Goal: Information Seeking & Learning: Check status

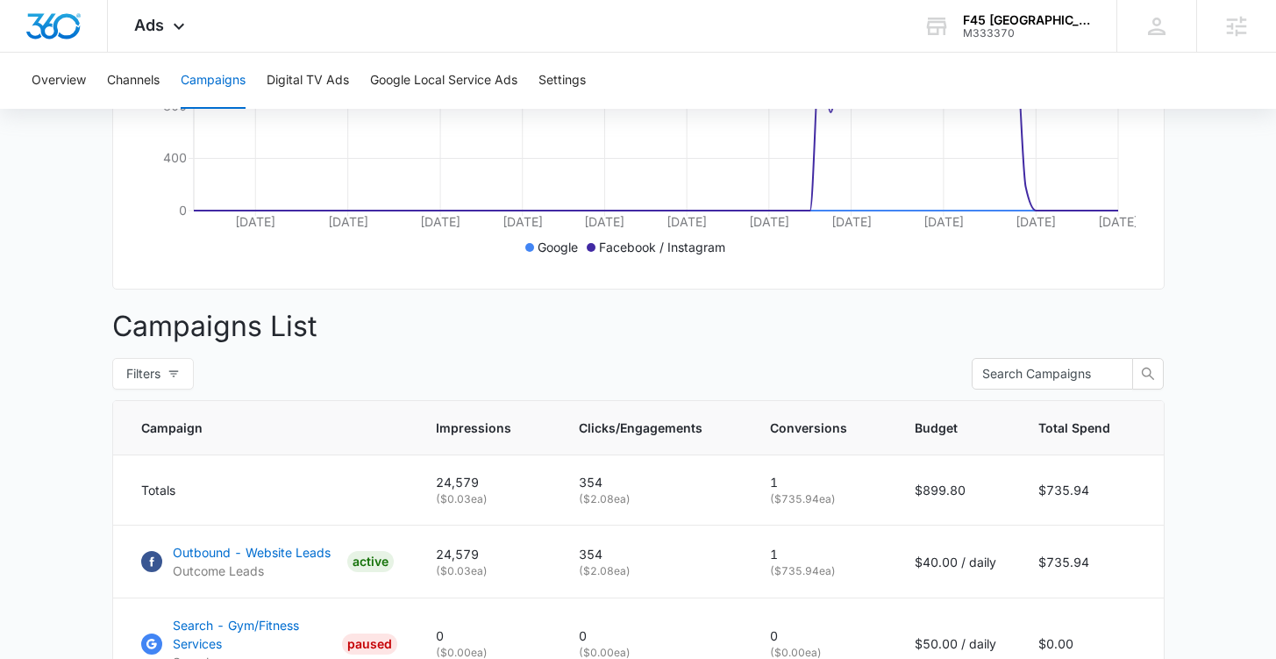
scroll to position [636, 0]
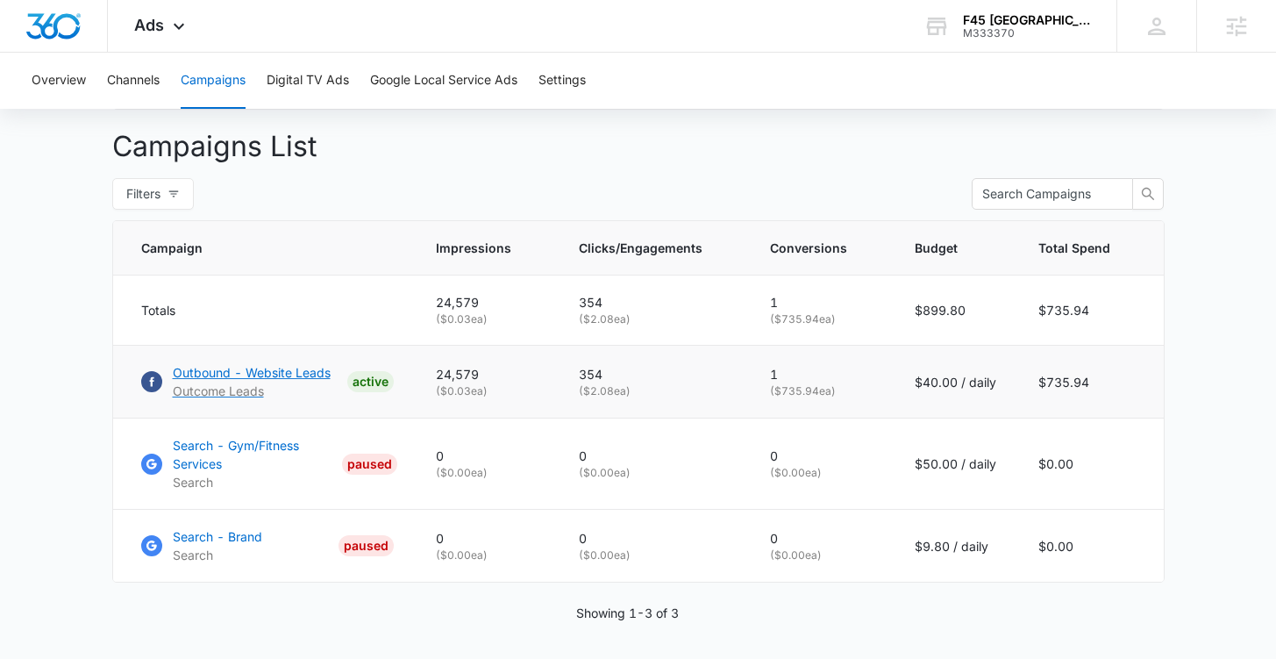
click at [236, 381] on p "Outbound - Website Leads" at bounding box center [252, 372] width 158 height 18
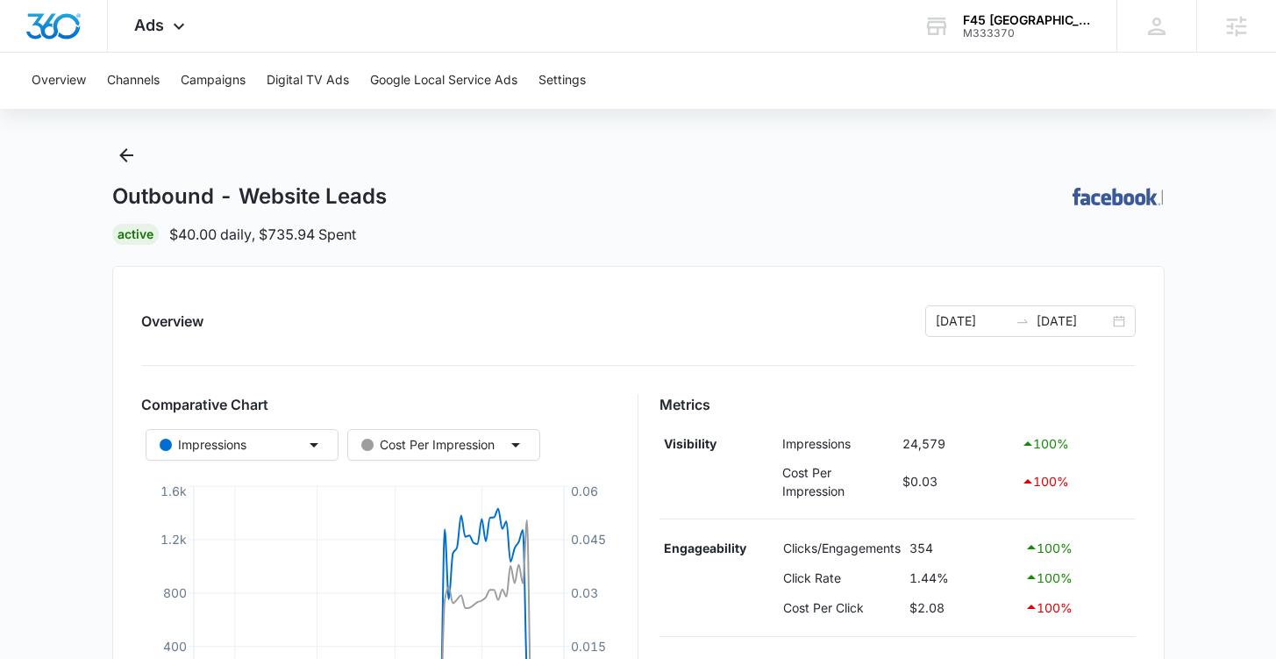
scroll to position [9, 0]
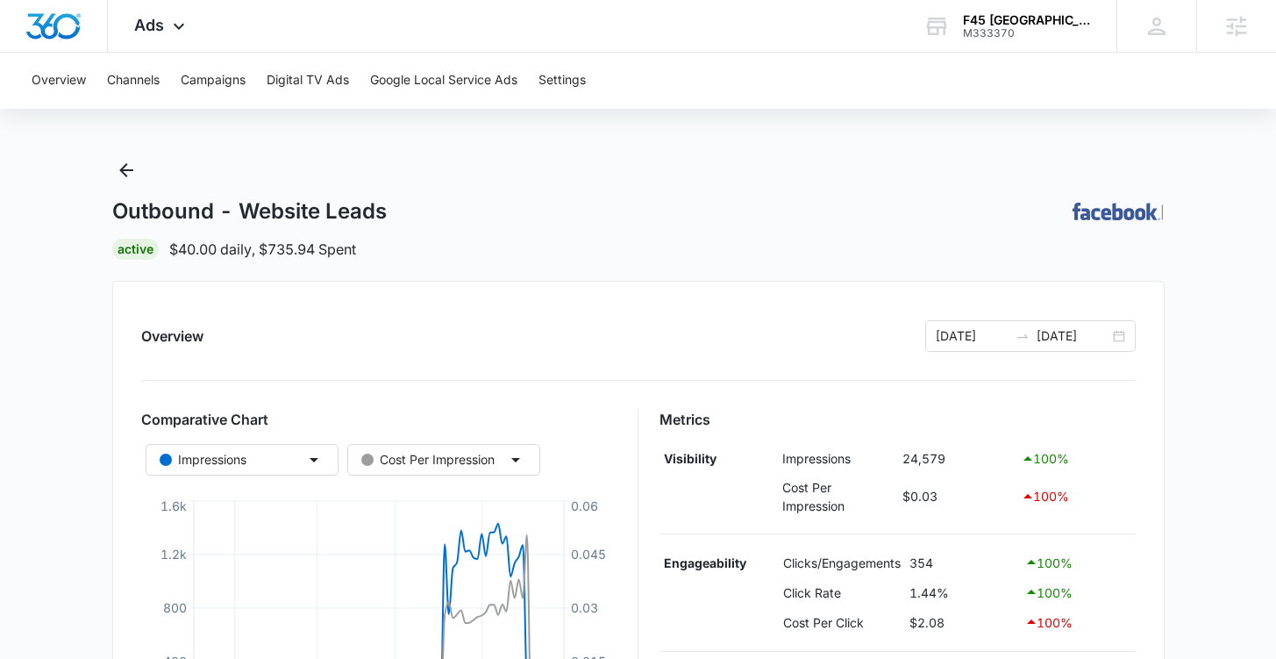
click at [125, 186] on div "Outbound - Website Leads | Active $40.00 daily , $735.94 Spent" at bounding box center [638, 207] width 1052 height 103
click at [128, 175] on icon "Back" at bounding box center [126, 170] width 21 height 21
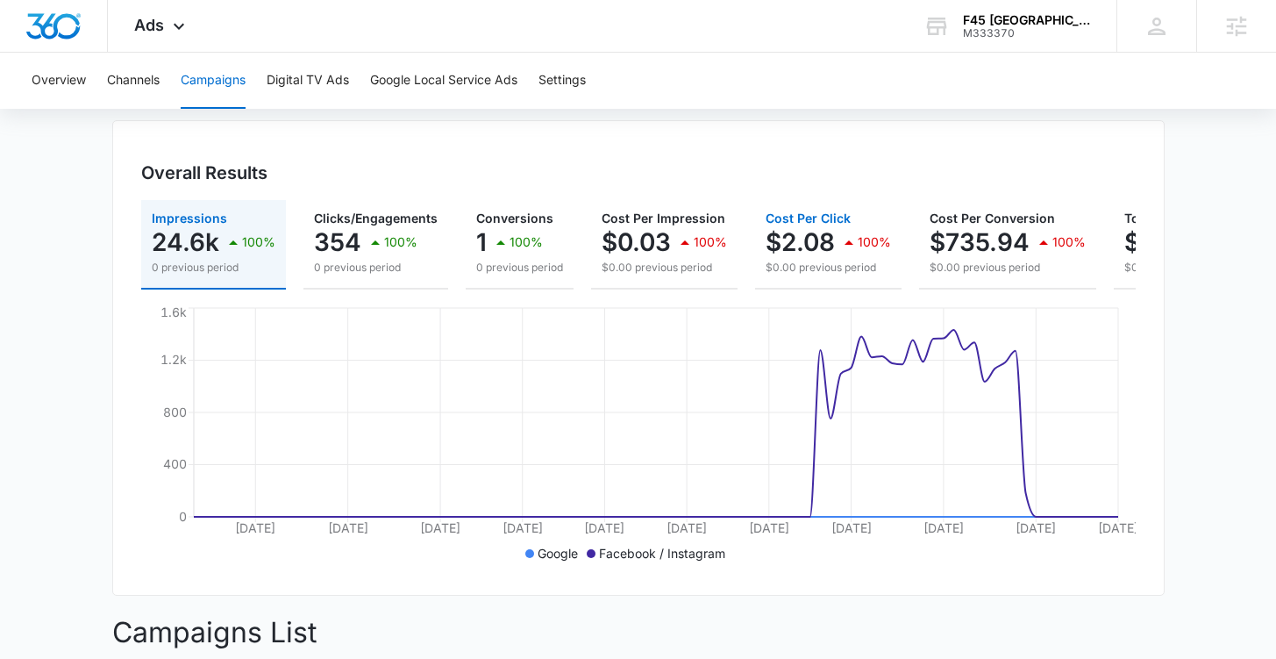
scroll to position [134, 0]
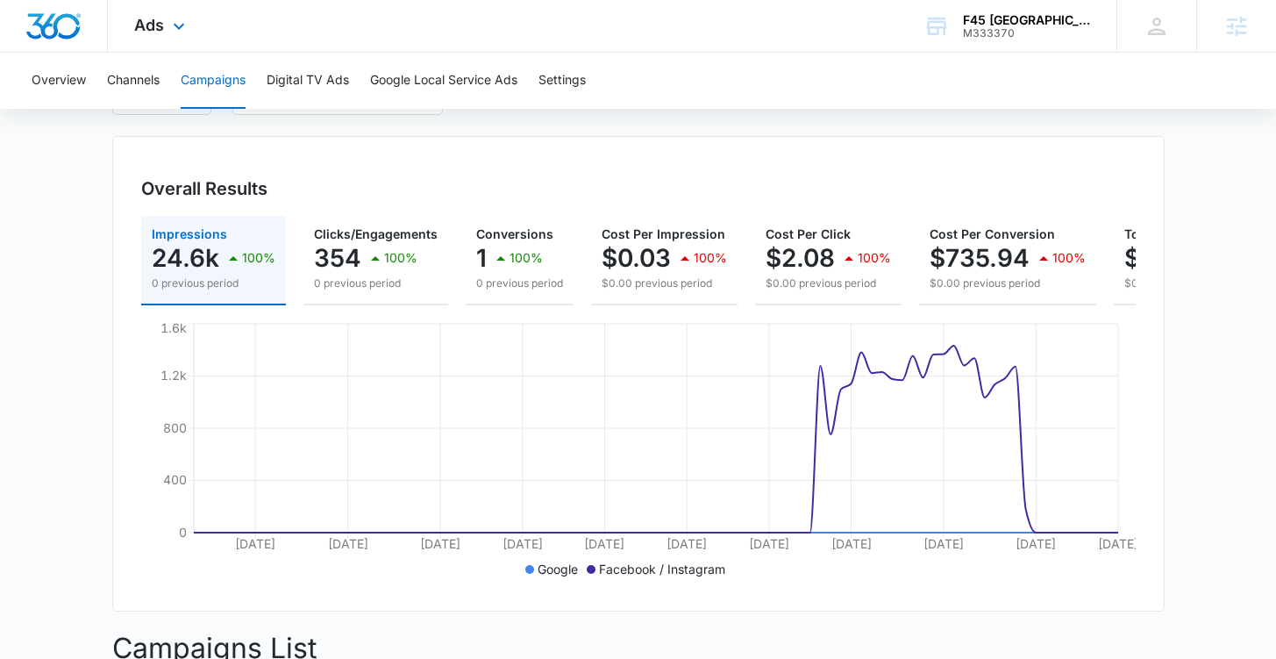
click at [166, 27] on div "Ads Apps Reputation Websites Forms CRM Email Social Shop Payments POS Content A…" at bounding box center [162, 26] width 108 height 52
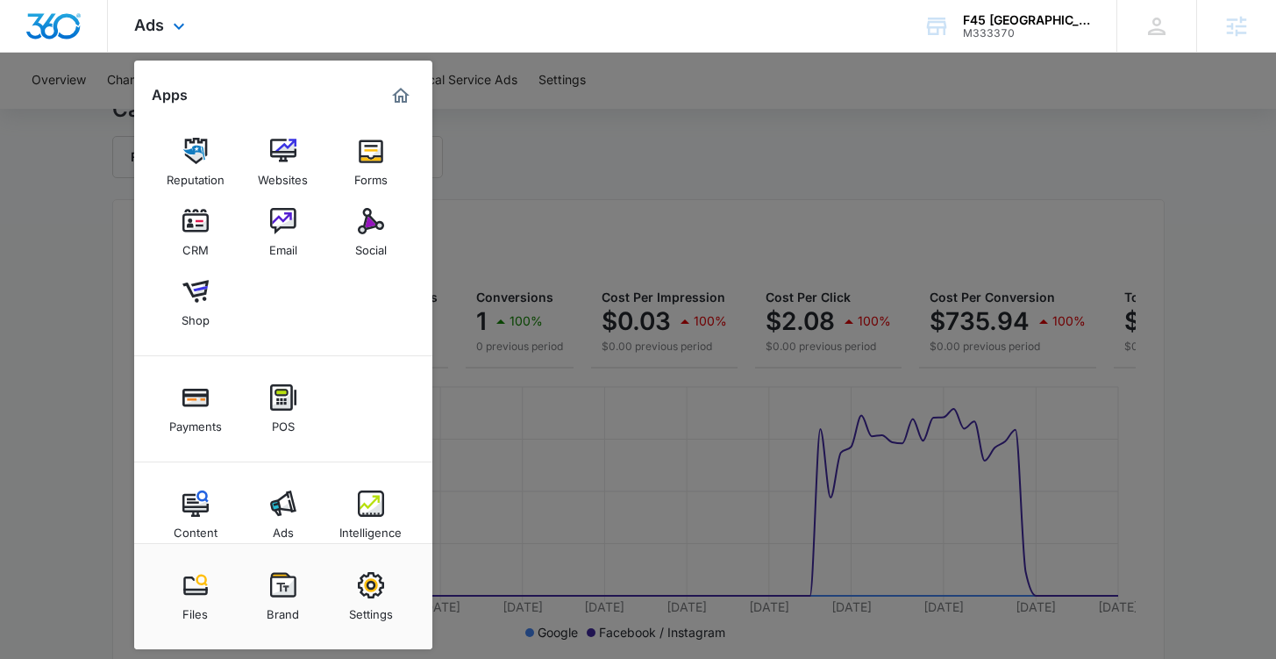
scroll to position [38, 0]
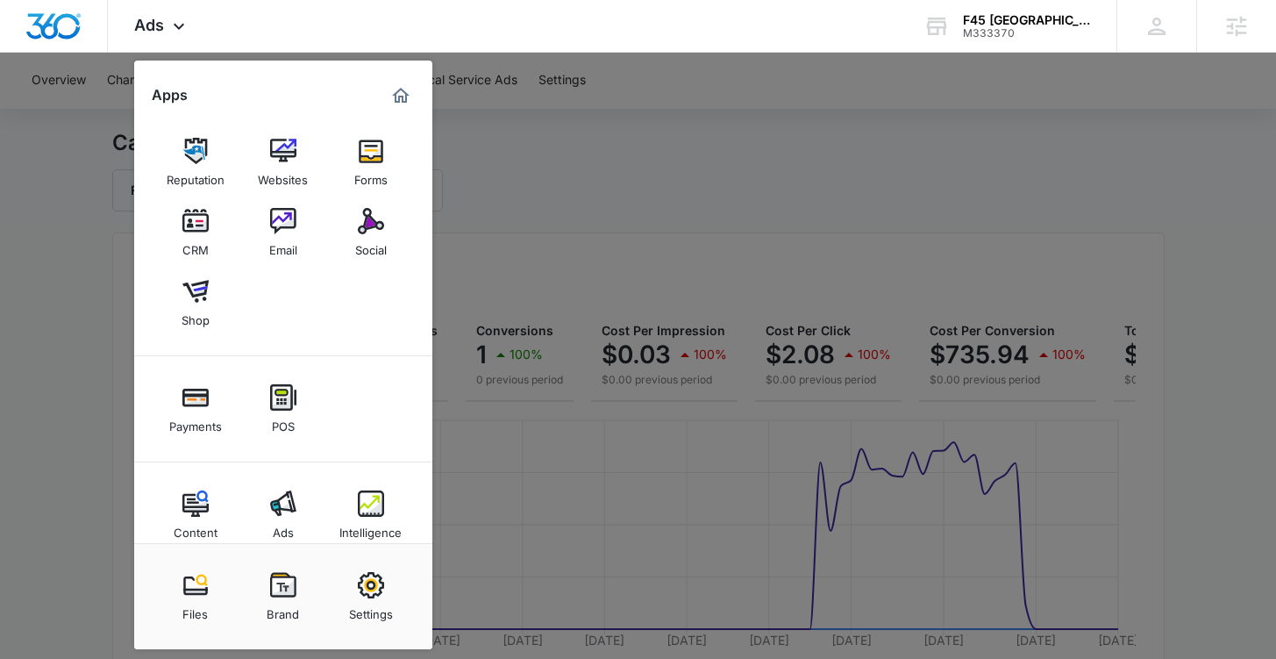
click at [766, 129] on div at bounding box center [638, 329] width 1276 height 659
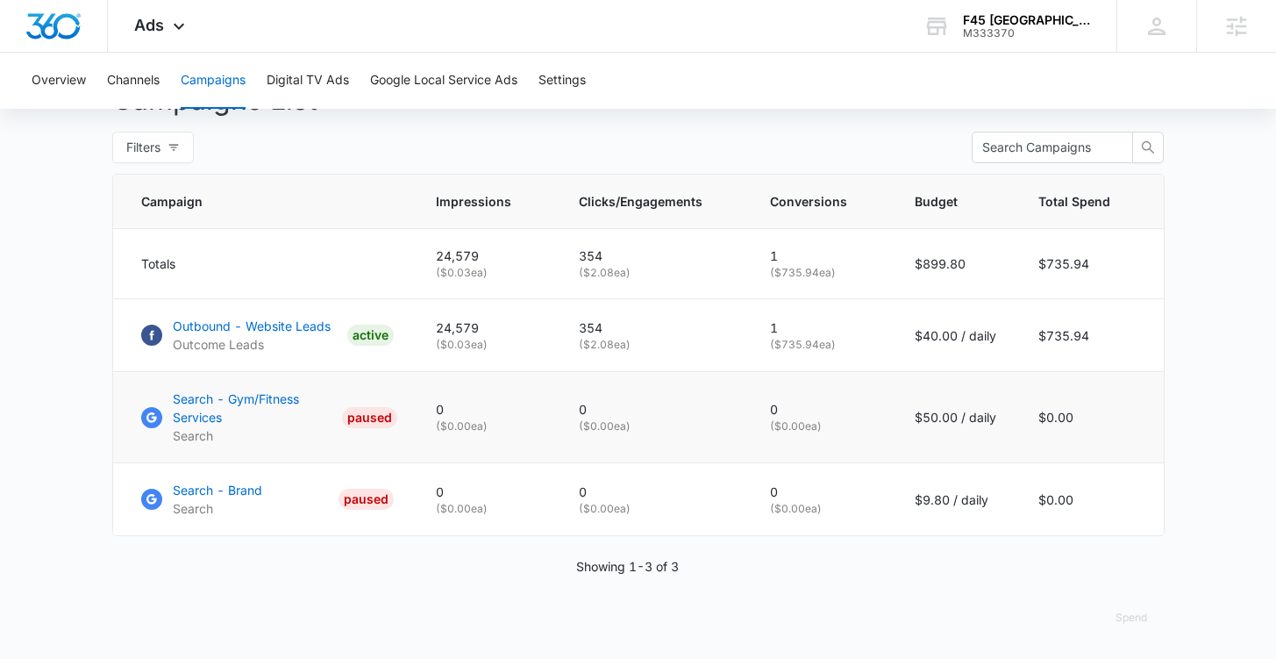
scroll to position [665, 0]
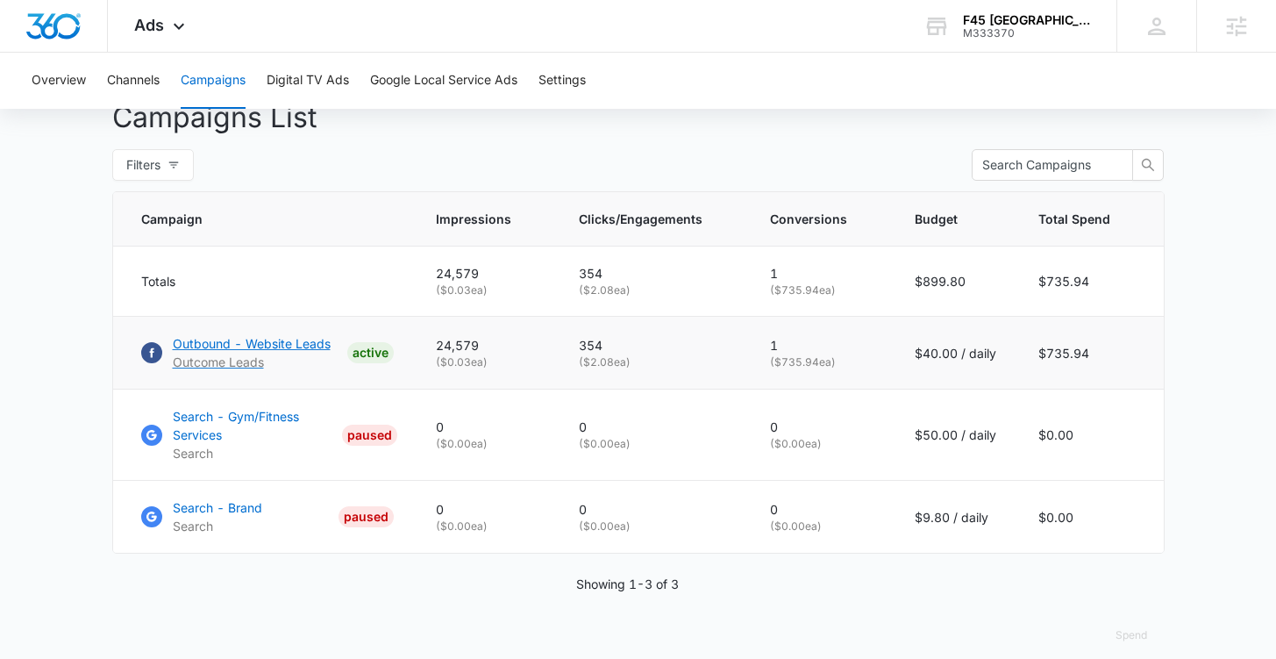
click at [275, 353] on p "Outbound - Website Leads" at bounding box center [252, 343] width 158 height 18
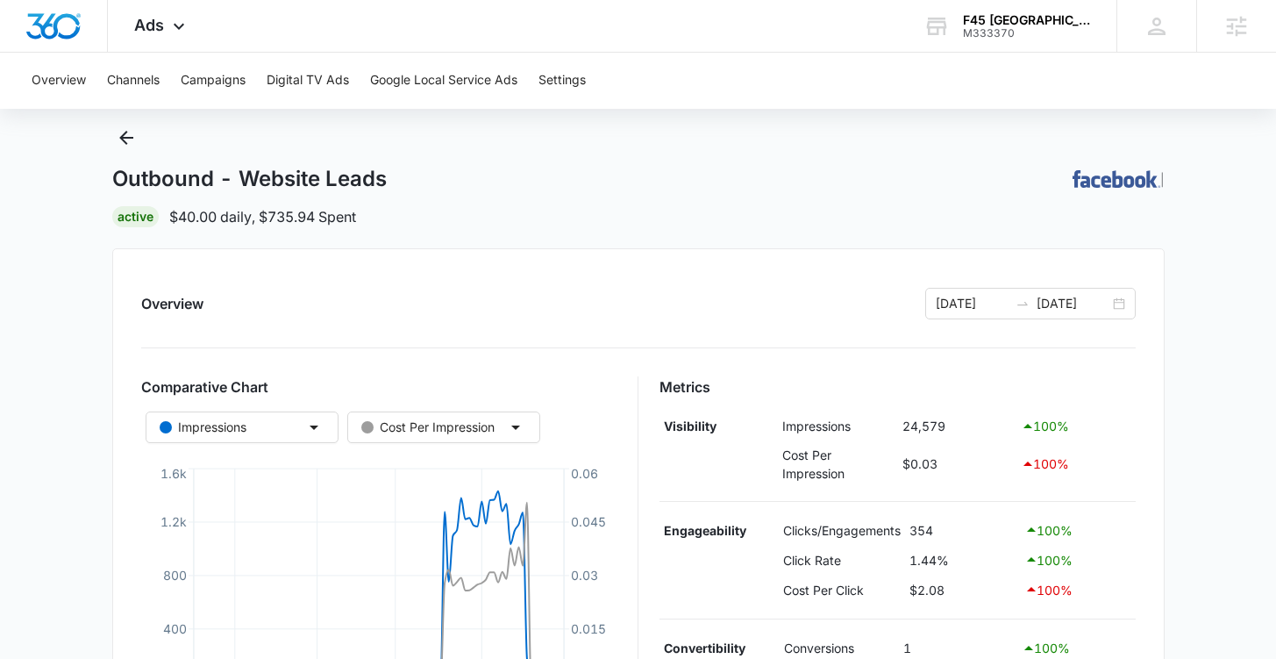
scroll to position [562, 0]
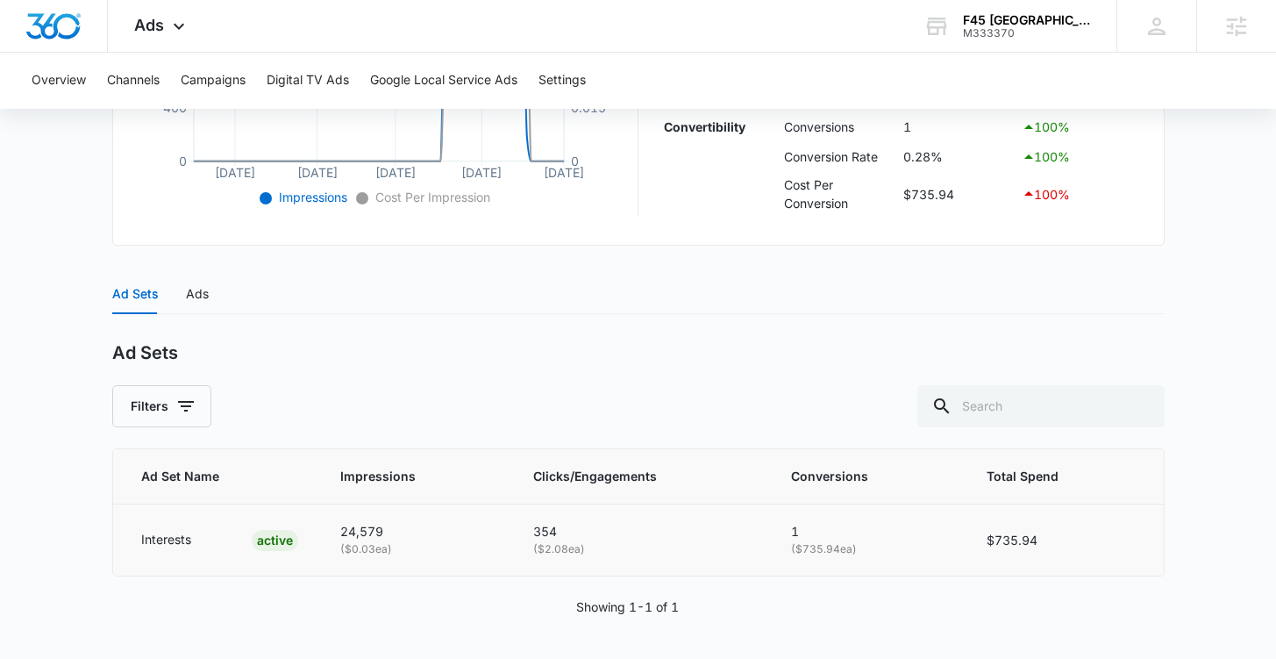
click at [174, 543] on p "Interests" at bounding box center [166, 539] width 50 height 19
click at [191, 289] on div "Ads" at bounding box center [197, 293] width 23 height 19
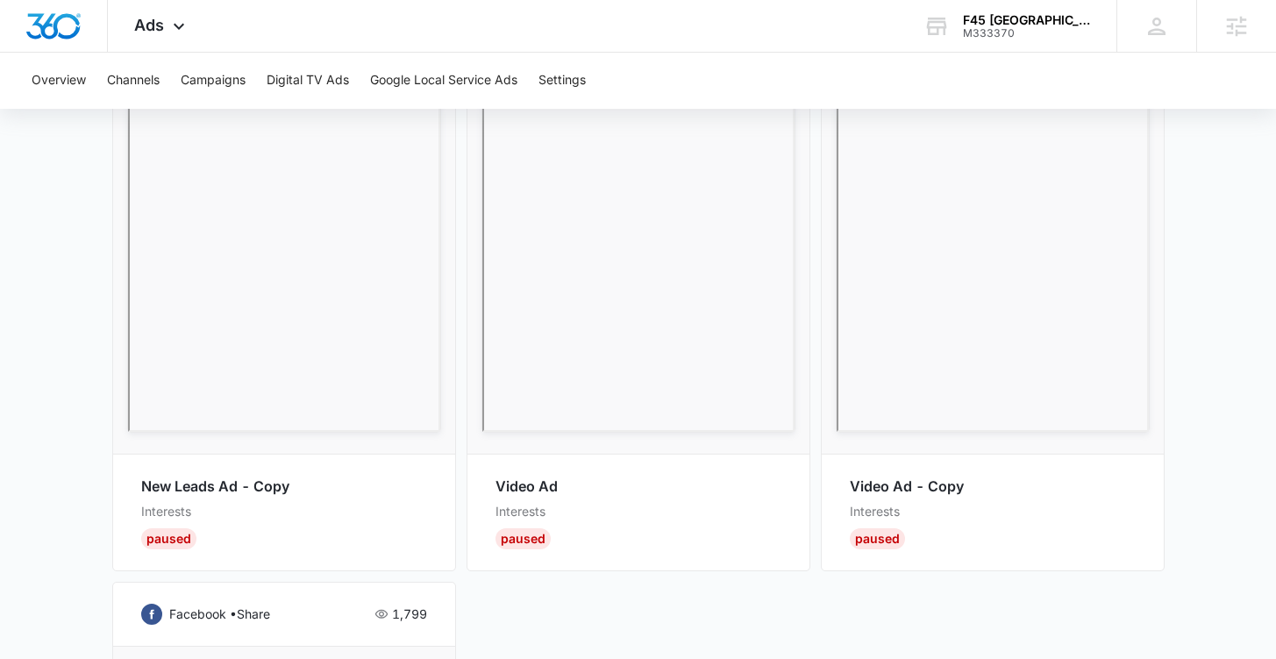
scroll to position [981, 0]
